Goal: Task Accomplishment & Management: Use online tool/utility

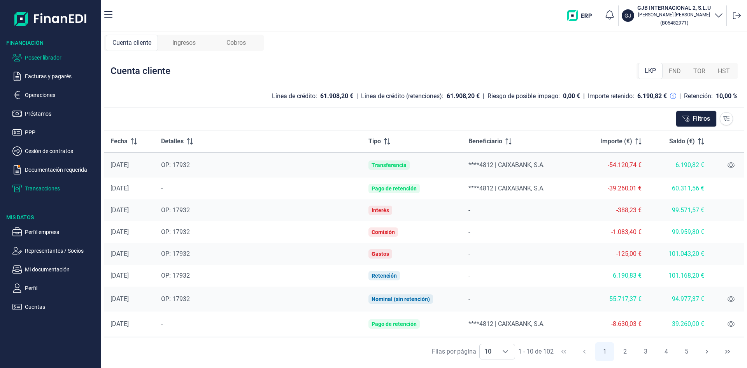
click at [55, 56] on p "Poseer librador" at bounding box center [61, 57] width 73 height 9
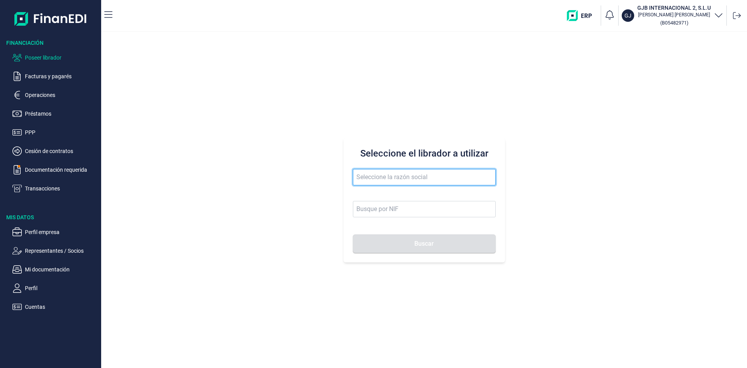
click at [395, 183] on input "text" at bounding box center [424, 177] width 143 height 16
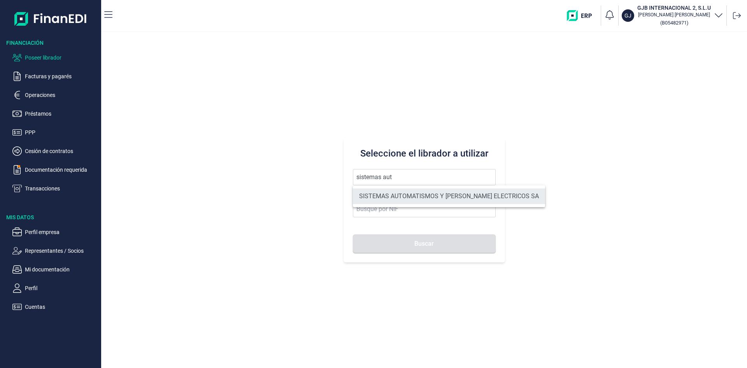
click at [404, 192] on li "SISTEMAS AUTOMATISMOS Y [PERSON_NAME] ELECTRICOS SA" at bounding box center [449, 196] width 192 height 16
type input "SISTEMAS AUTOMATISMOS Y [PERSON_NAME] ELECTRICOS SA"
type input "A79479515"
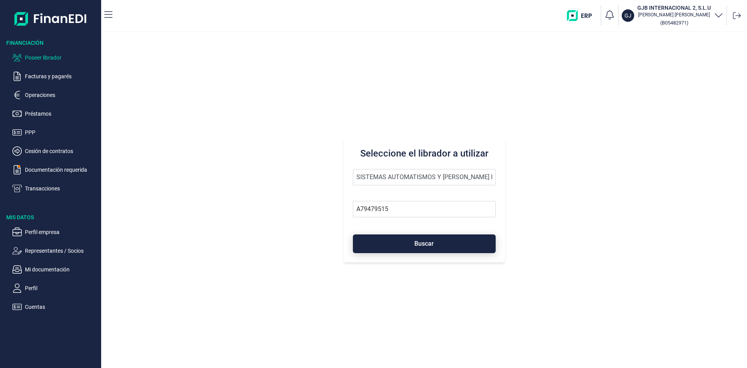
click at [424, 244] on span "Buscar" at bounding box center [423, 243] width 19 height 6
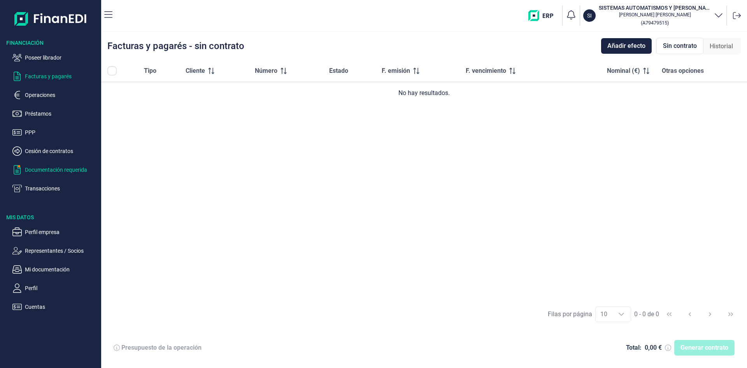
click at [75, 171] on p "Documentación requerida" at bounding box center [61, 169] width 73 height 9
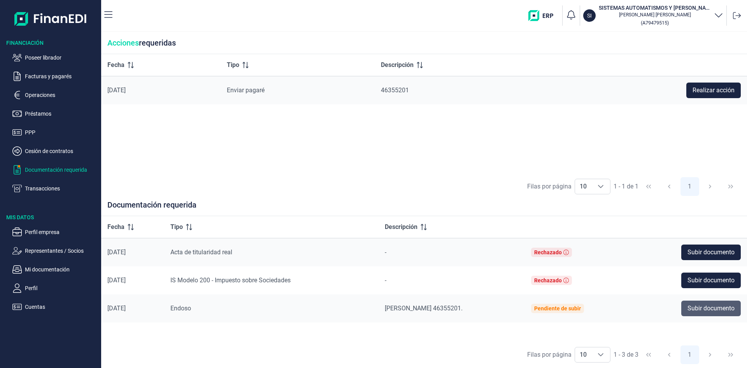
click at [725, 312] on span "Subir documento" at bounding box center [710, 307] width 47 height 9
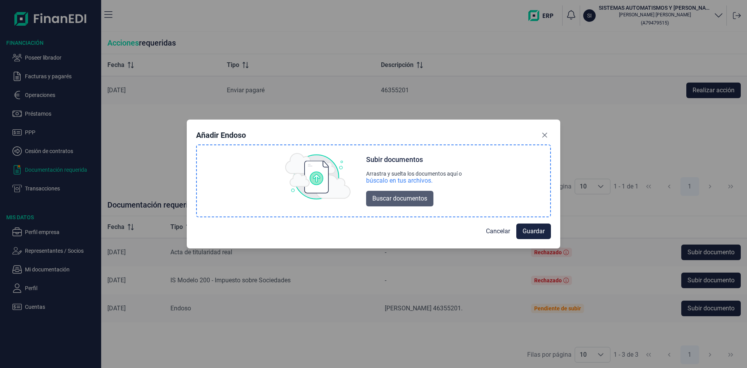
click at [391, 196] on span "Buscar documentos" at bounding box center [399, 198] width 55 height 9
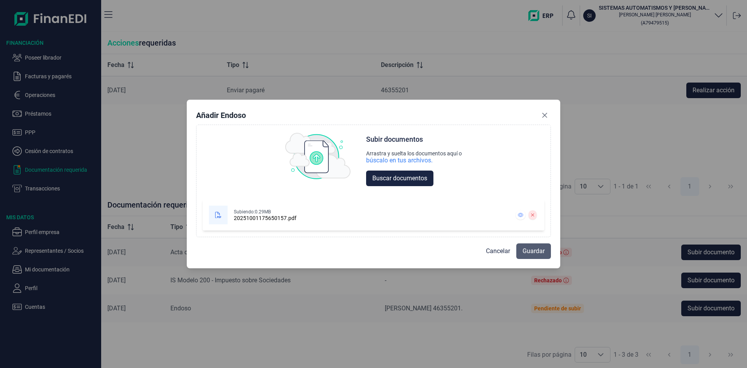
click at [530, 250] on span "Guardar" at bounding box center [533, 250] width 22 height 9
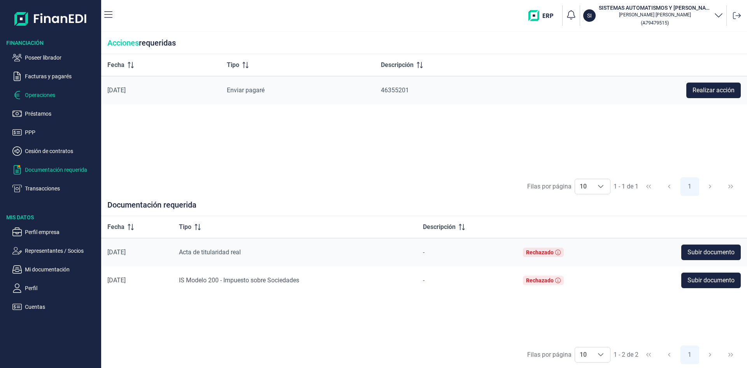
click at [53, 93] on p "Operaciones" at bounding box center [61, 94] width 73 height 9
